Goal: Information Seeking & Learning: Learn about a topic

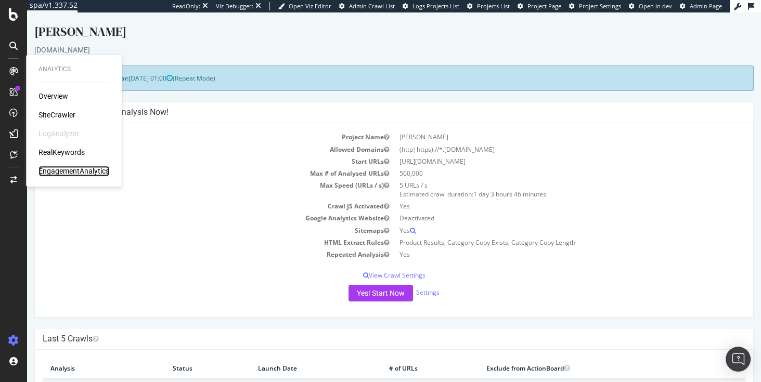
click at [72, 171] on div "EngagementAnalytics" at bounding box center [73, 171] width 71 height 10
